Goal: Transaction & Acquisition: Purchase product/service

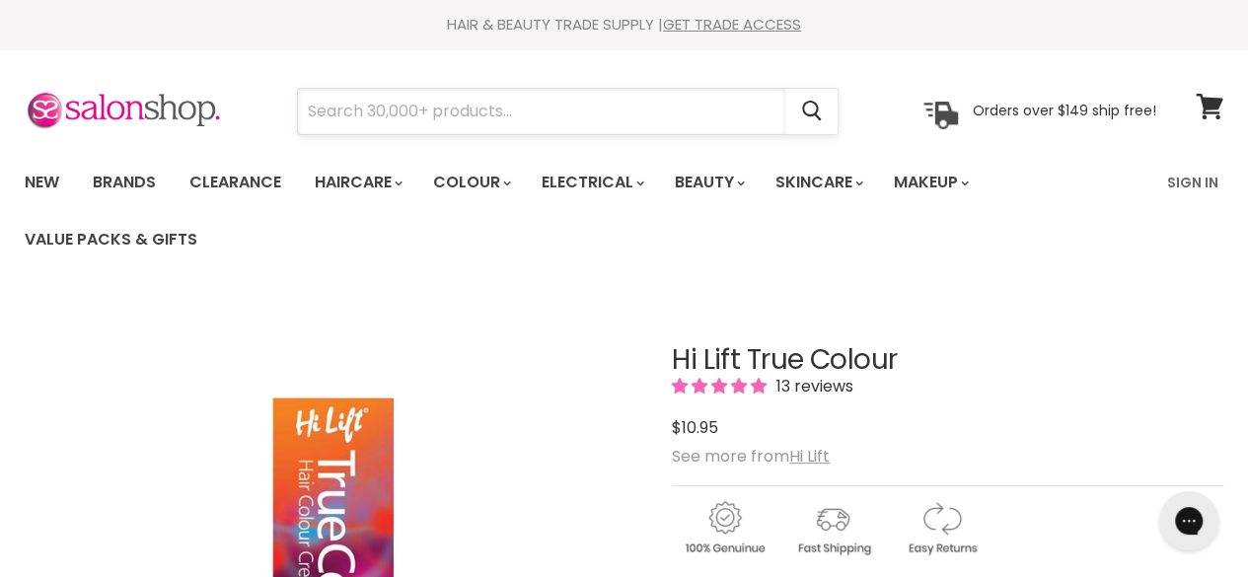
click at [578, 109] on input "Search" at bounding box center [541, 111] width 487 height 45
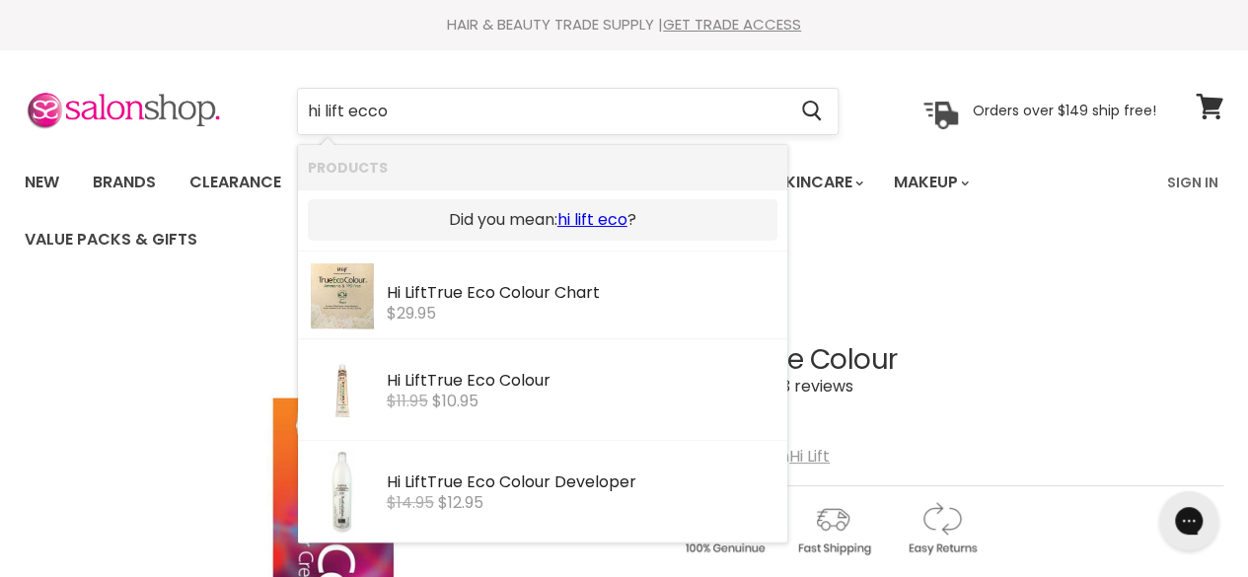
click at [340, 115] on input "hi lift ecco" at bounding box center [541, 111] width 487 height 45
click at [348, 116] on input "hi lift ecco" at bounding box center [541, 111] width 487 height 45
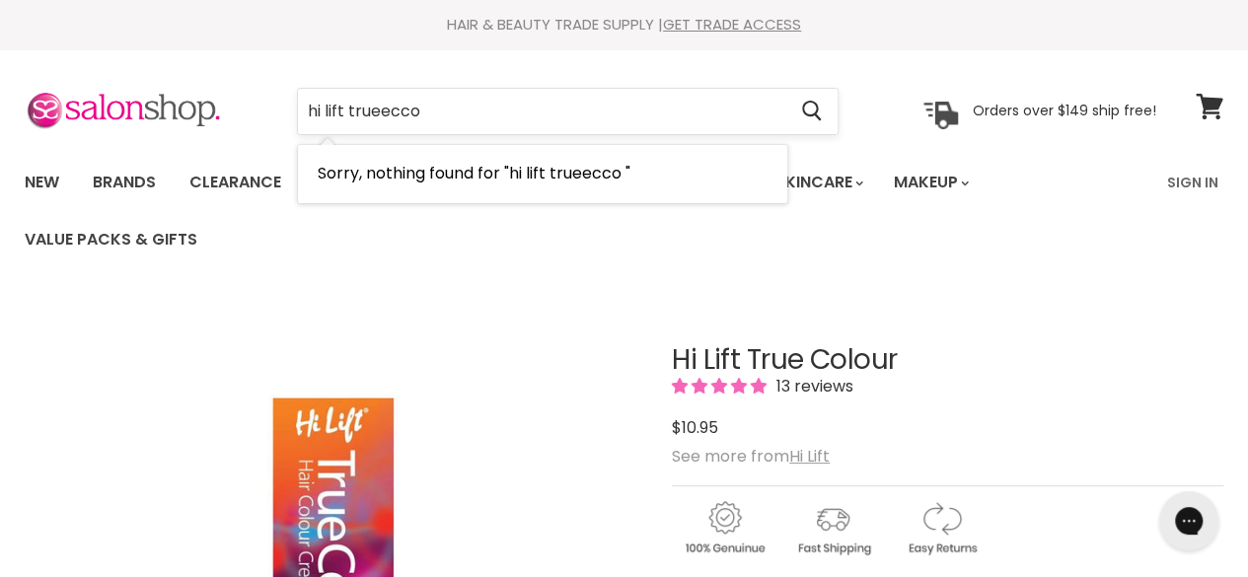
type input "hi lift true ecco"
